Goal: Communication & Community: Answer question/provide support

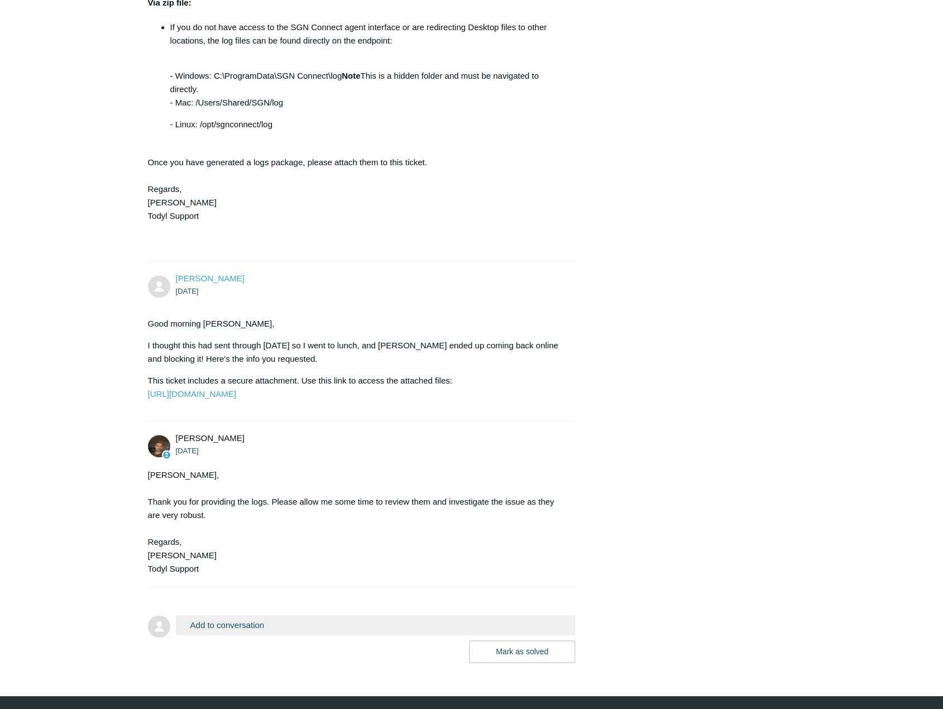
scroll to position [684, 0]
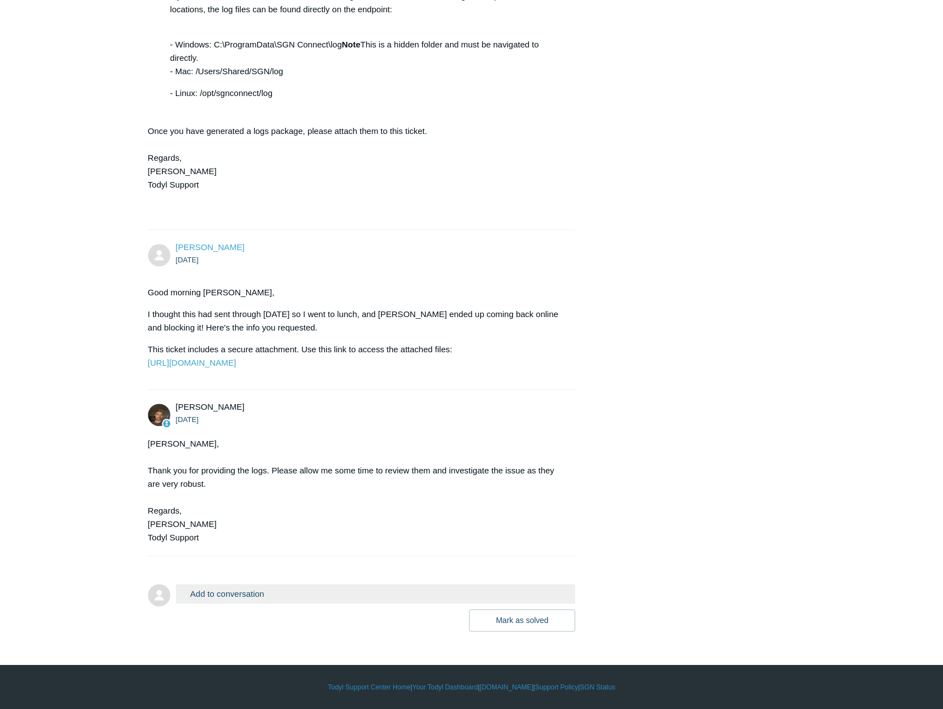
click at [265, 592] on button "Add to conversation" at bounding box center [376, 594] width 400 height 20
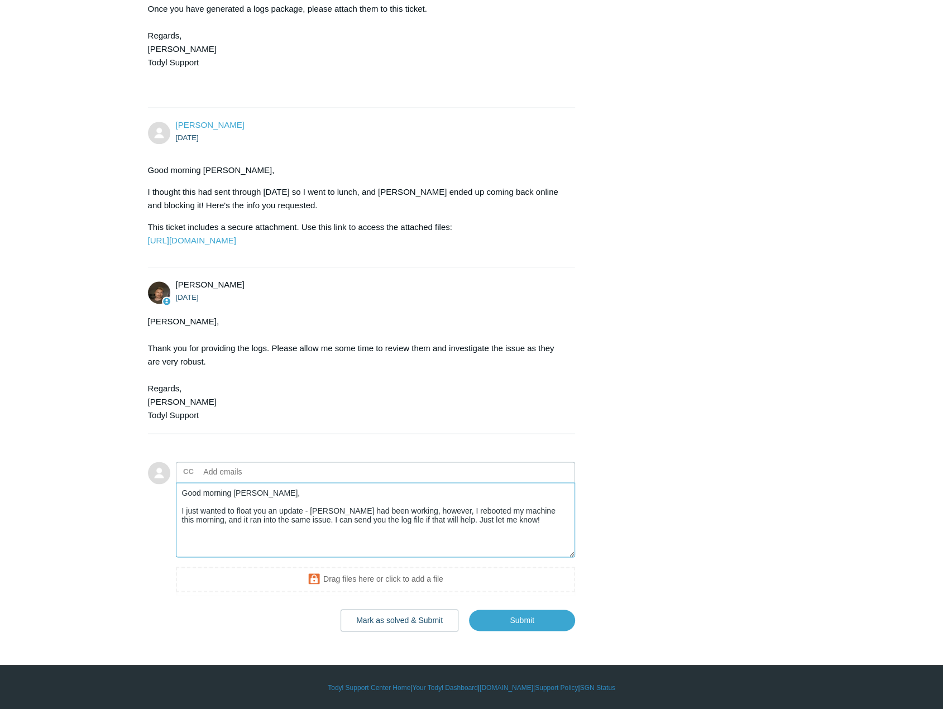
scroll to position [795, 0]
type textarea "Good morning Andy, I just wanted to float you an update - Todyl had been workin…"
click at [542, 632] on input "Submit" at bounding box center [522, 620] width 106 height 22
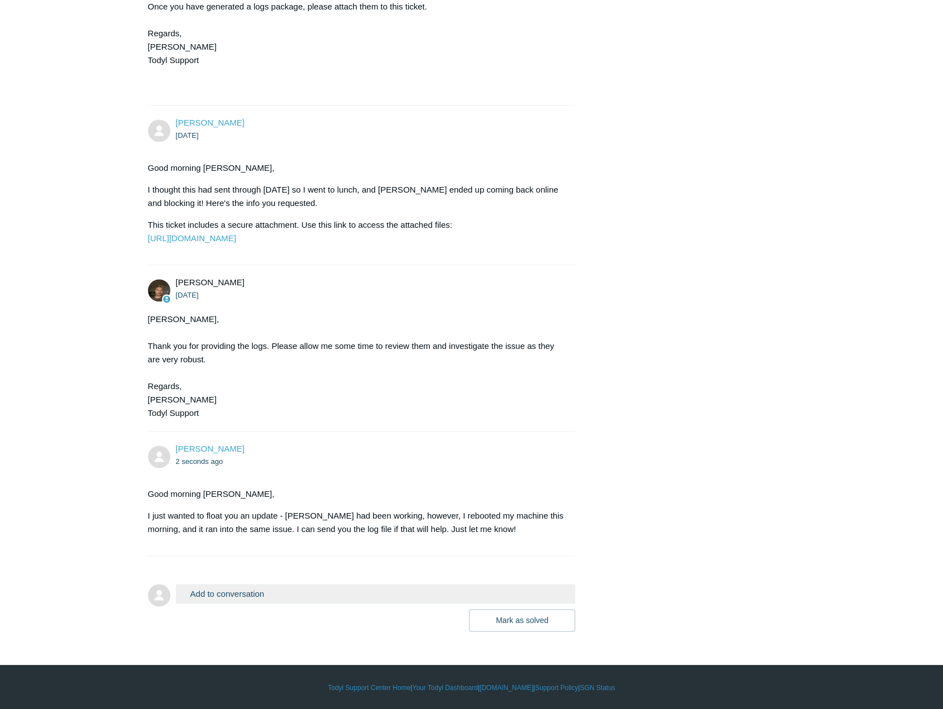
scroll to position [808, 0]
click at [639, 303] on div "[PERSON_NAME] [DATE] Whenever I am connected to [GEOGRAPHIC_DATA], after a rebo…" at bounding box center [472, 11] width 648 height 1241
